Goal: Task Accomplishment & Management: Use online tool/utility

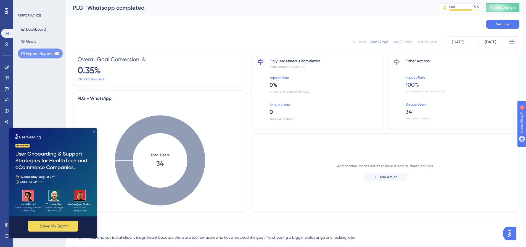
click at [94, 132] on icon "Close Preview" at bounding box center [94, 132] width 2 height 2
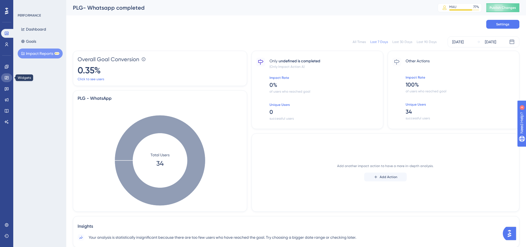
click at [8, 76] on icon at bounding box center [6, 78] width 4 height 4
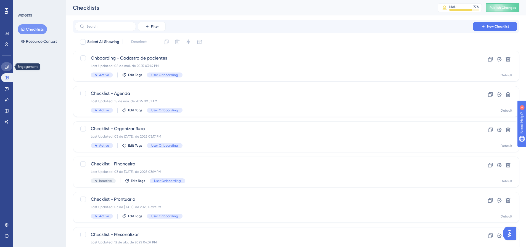
click at [7, 68] on icon at bounding box center [7, 67] width 4 height 4
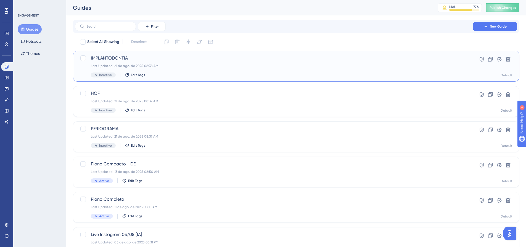
click at [203, 69] on div "IMPLANTODONTIA Last Updated: 21 de ago. de 2025 08:38 AM Inactive Edit Tags" at bounding box center [274, 66] width 366 height 23
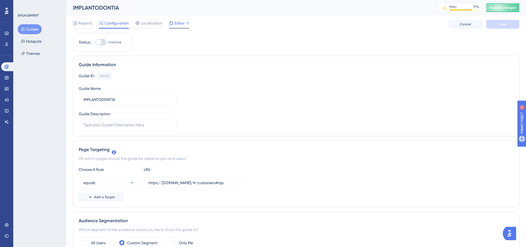
click at [176, 24] on span "Editor" at bounding box center [179, 23] width 10 height 7
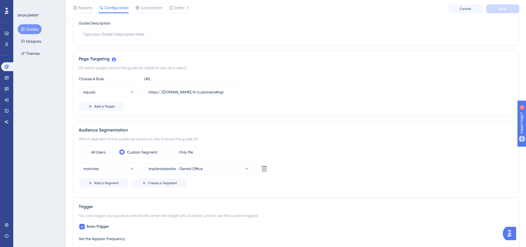
scroll to position [110, 0]
